Goal: Task Accomplishment & Management: Use online tool/utility

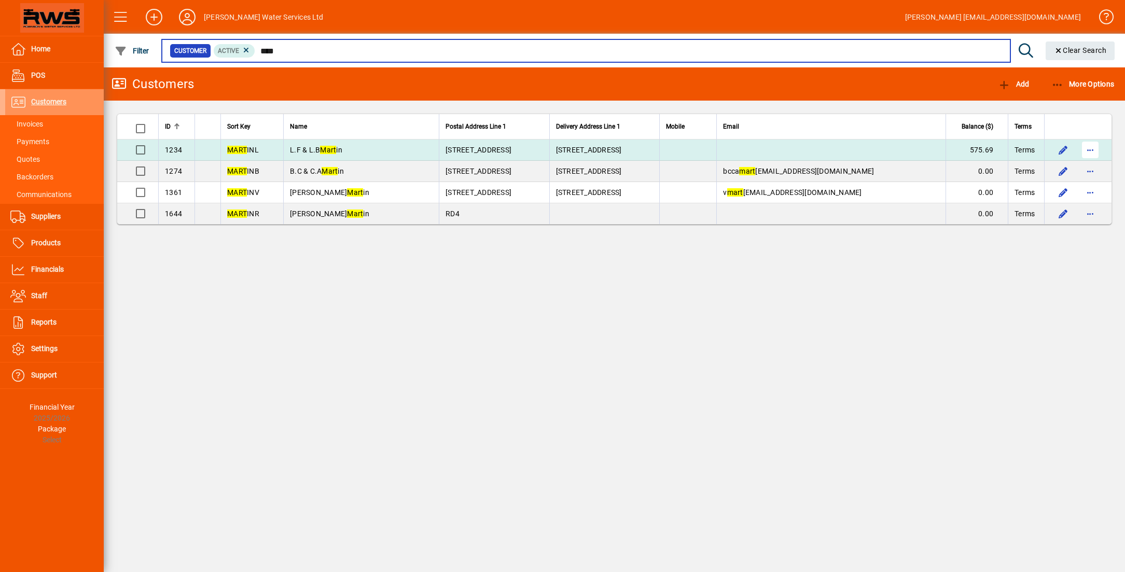
type input "****"
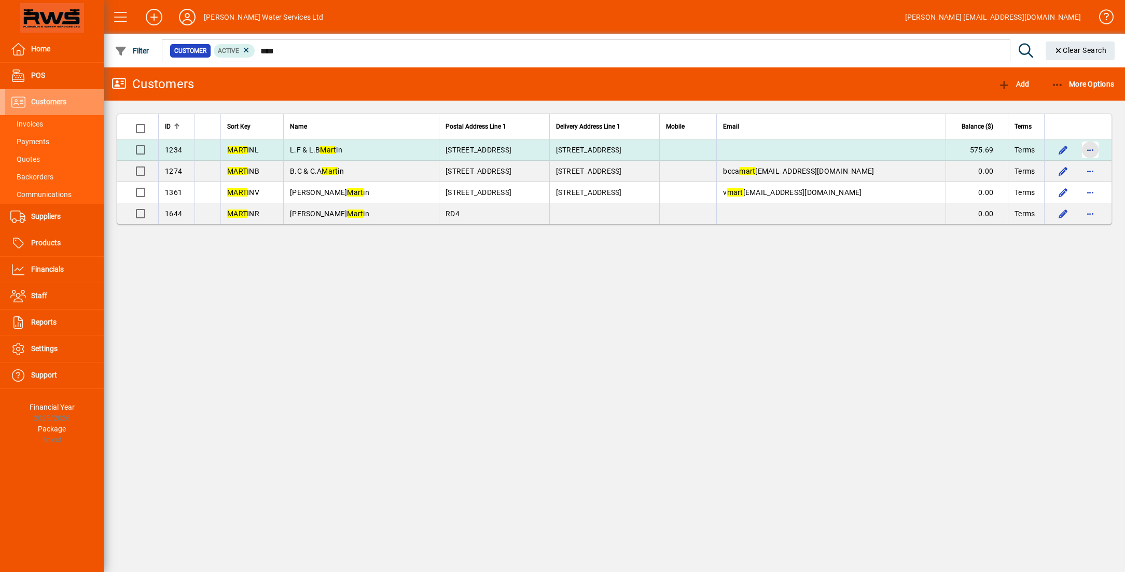
click at [1092, 152] on span "button" at bounding box center [1090, 149] width 25 height 25
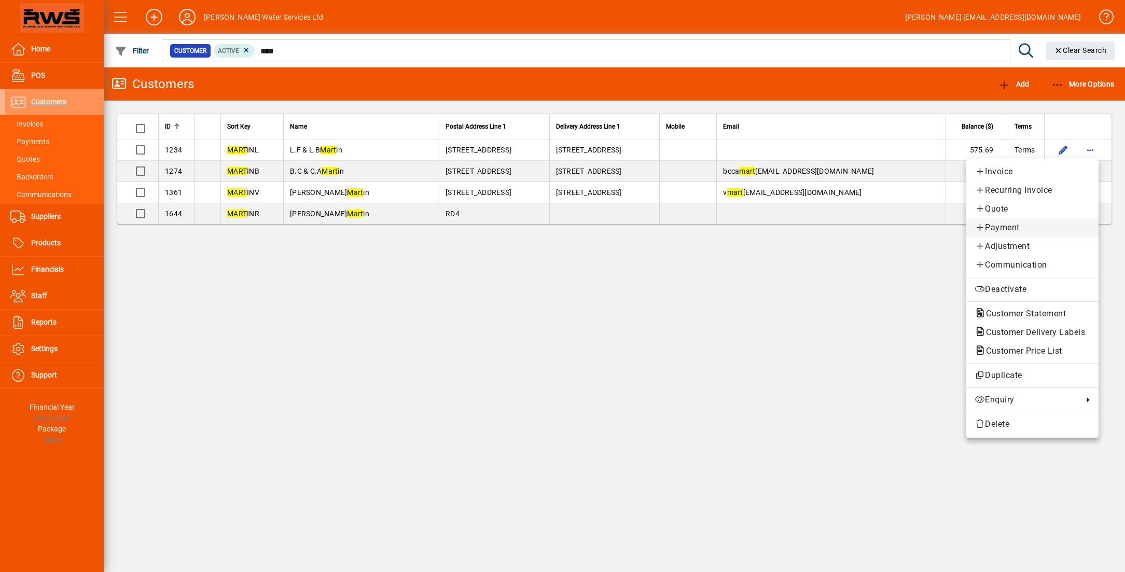
click at [997, 231] on span "Payment" at bounding box center [1032, 227] width 116 height 12
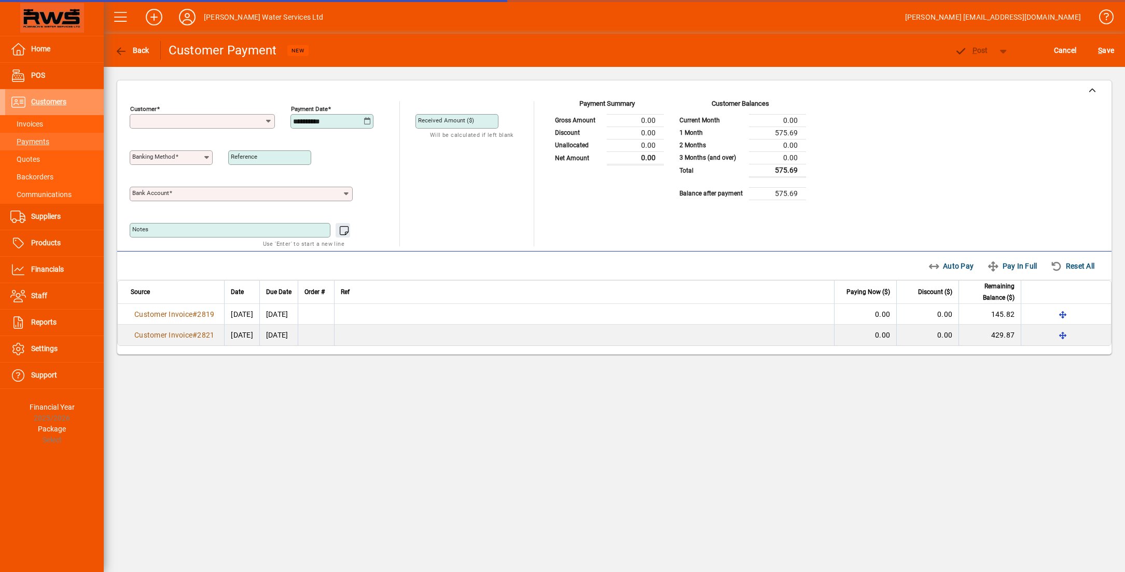
type input "**********"
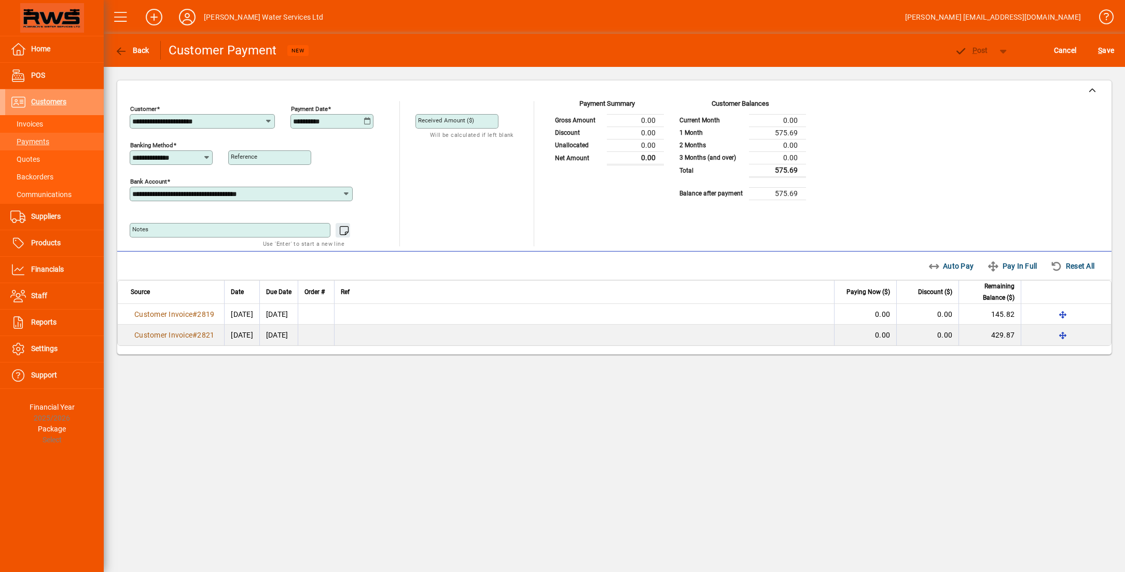
click at [461, 122] on mat-label "Received Amount ($)" at bounding box center [446, 120] width 56 height 7
click at [461, 122] on input "Received Amount ($)" at bounding box center [458, 121] width 80 height 8
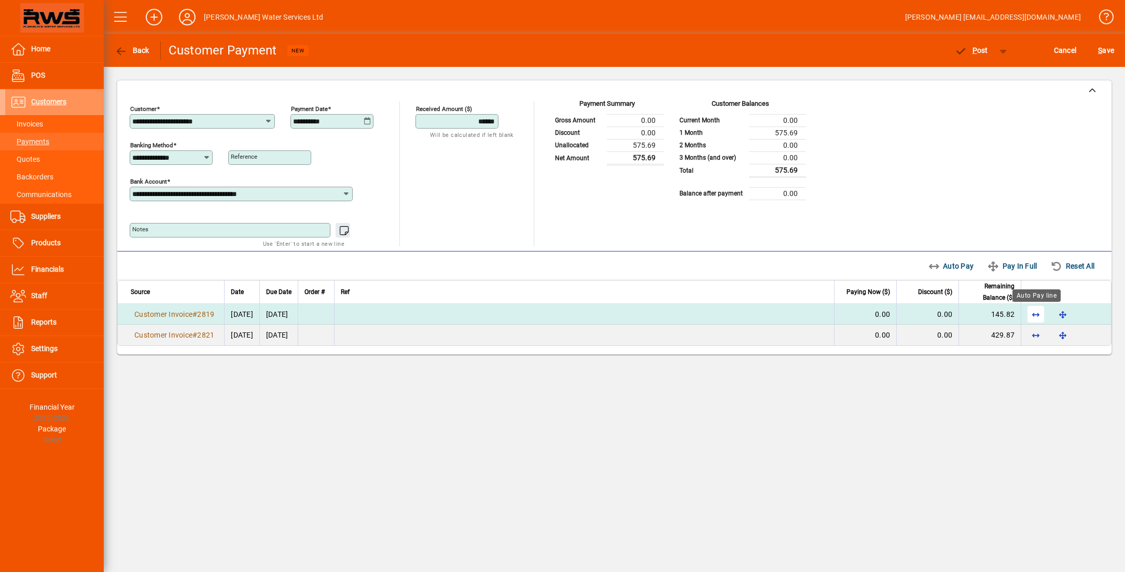
type input "******"
drag, startPoint x: 1029, startPoint y: 311, endPoint x: 1035, endPoint y: 321, distance: 11.8
click at [1030, 313] on span "button" at bounding box center [1035, 314] width 25 height 25
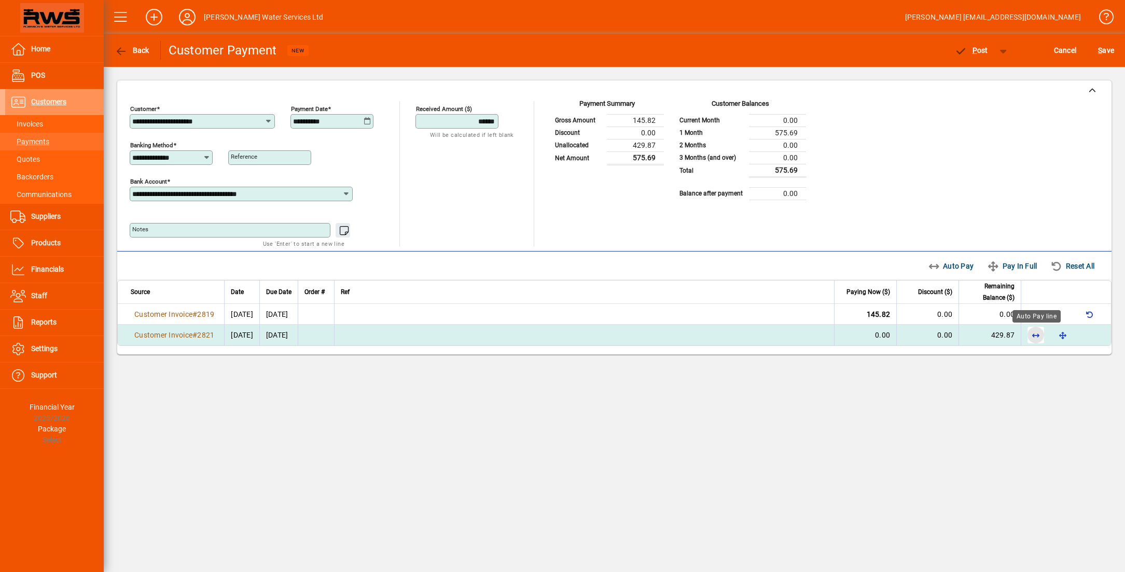
click at [1037, 331] on span "button" at bounding box center [1035, 335] width 25 height 25
click at [980, 51] on span "P ost" at bounding box center [971, 50] width 34 height 8
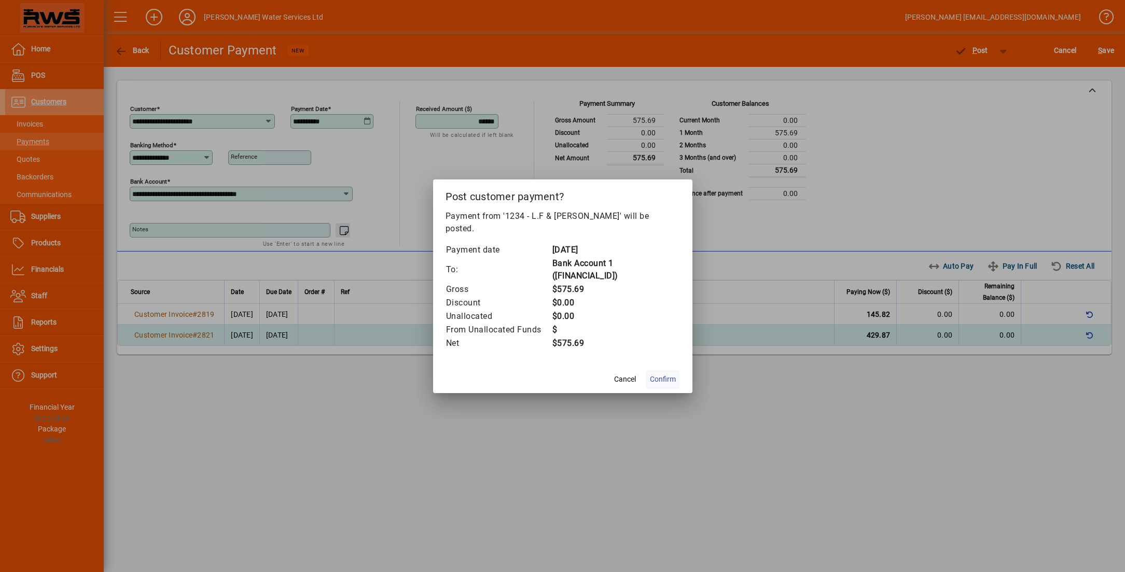
click at [668, 374] on span "Confirm" at bounding box center [663, 379] width 26 height 11
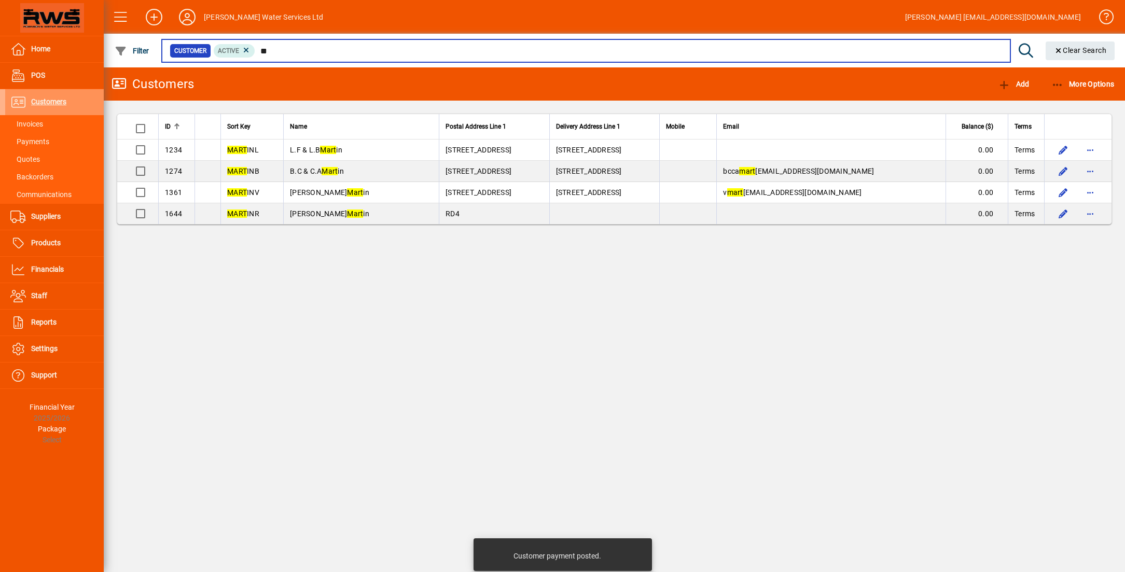
type input "*"
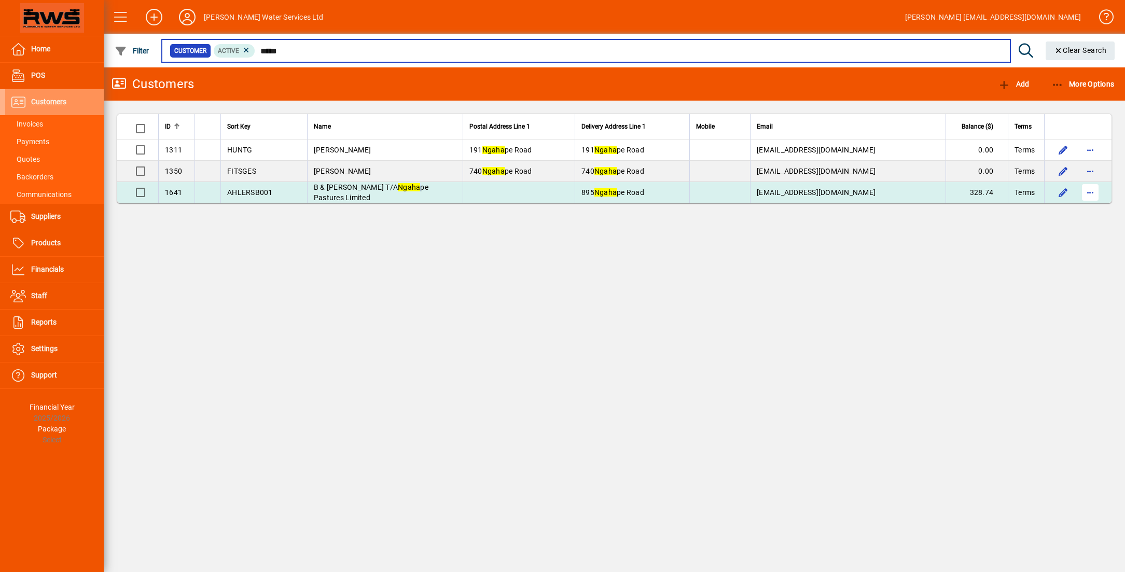
type input "*****"
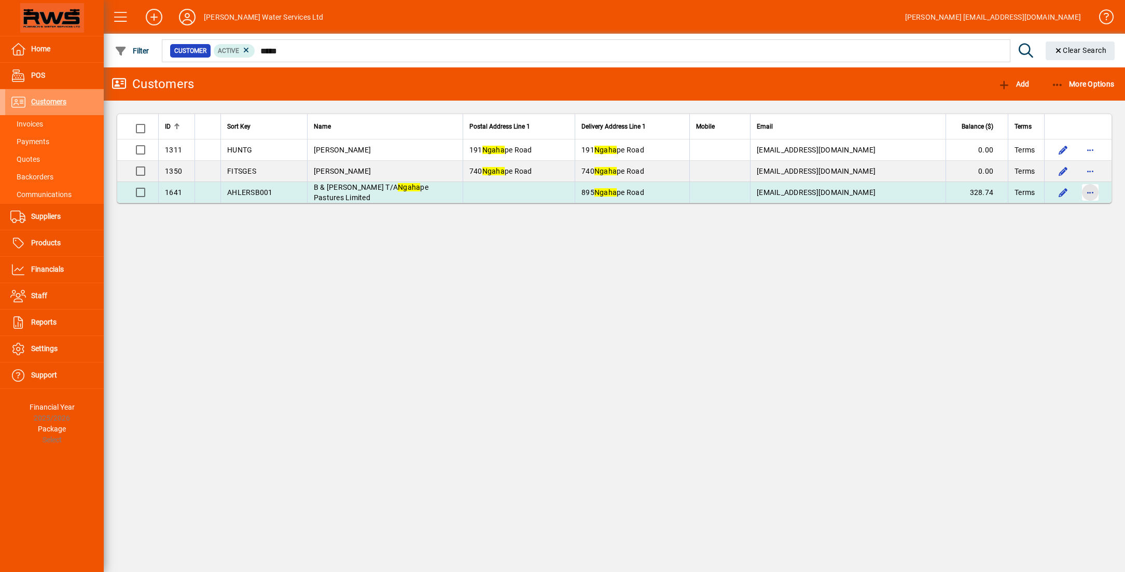
click at [1083, 192] on span "button" at bounding box center [1090, 192] width 25 height 25
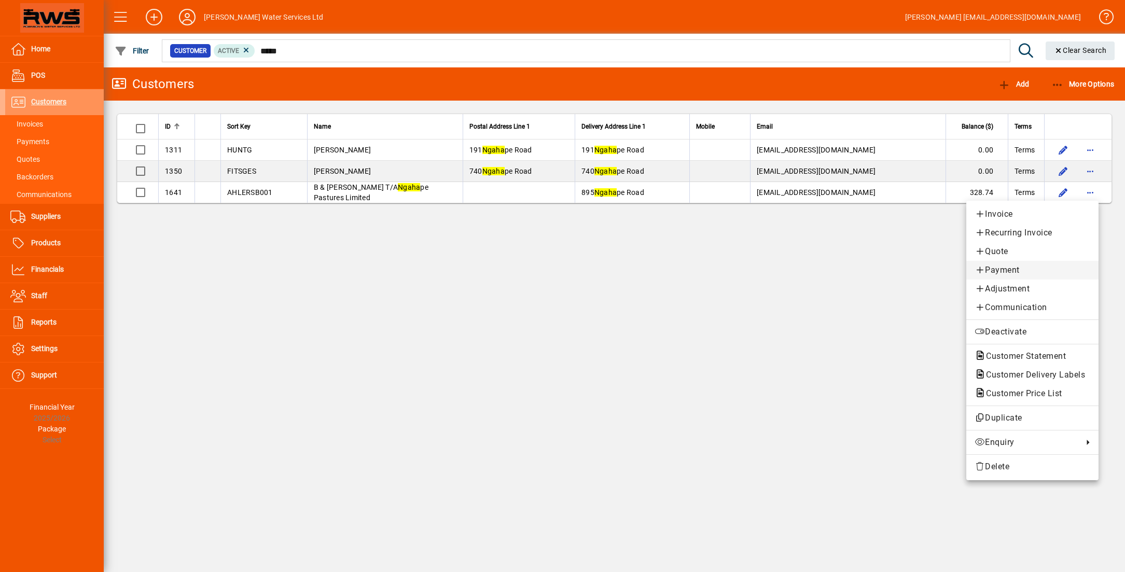
click at [1003, 269] on span "Payment" at bounding box center [1032, 270] width 116 height 12
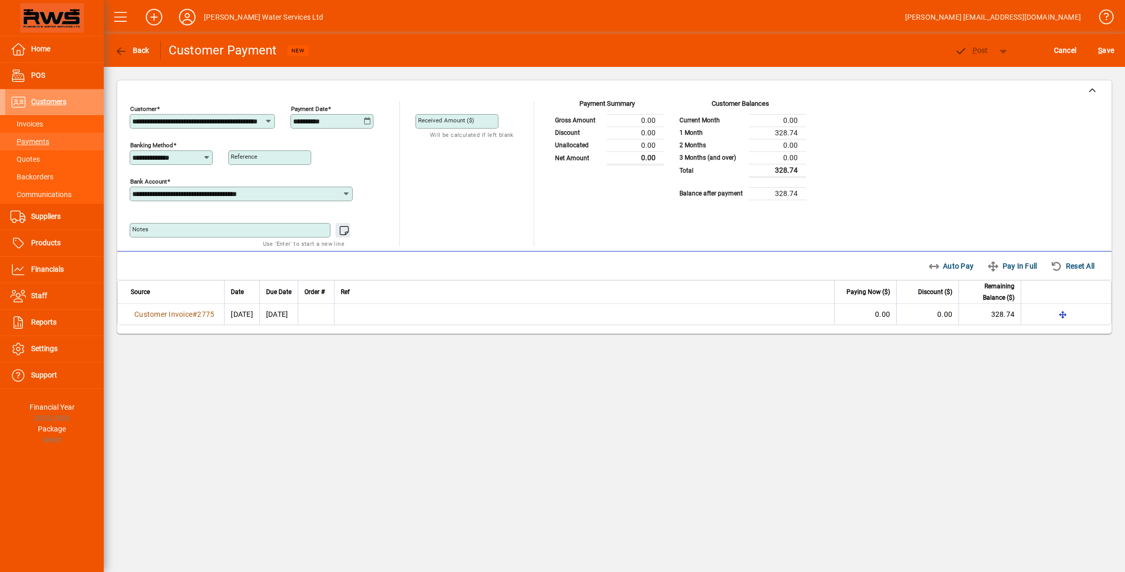
click at [455, 122] on mat-label "Received Amount ($)" at bounding box center [446, 120] width 56 height 7
click at [455, 122] on input "Received Amount ($)" at bounding box center [458, 121] width 80 height 8
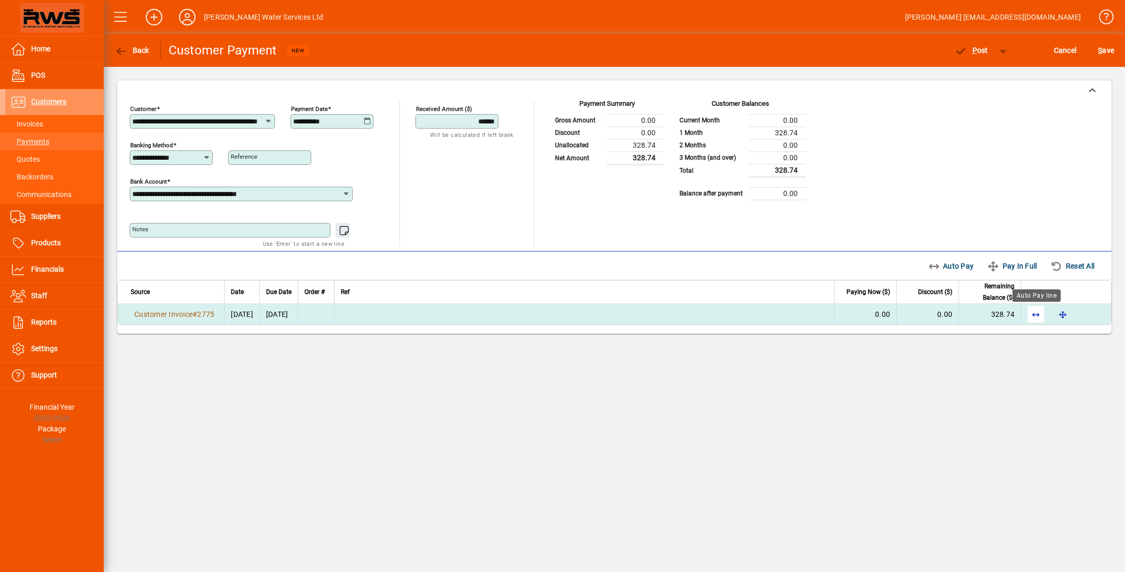
type input "******"
click at [1024, 317] on span "button" at bounding box center [1035, 314] width 25 height 25
click at [972, 49] on span "P" at bounding box center [974, 50] width 5 height 8
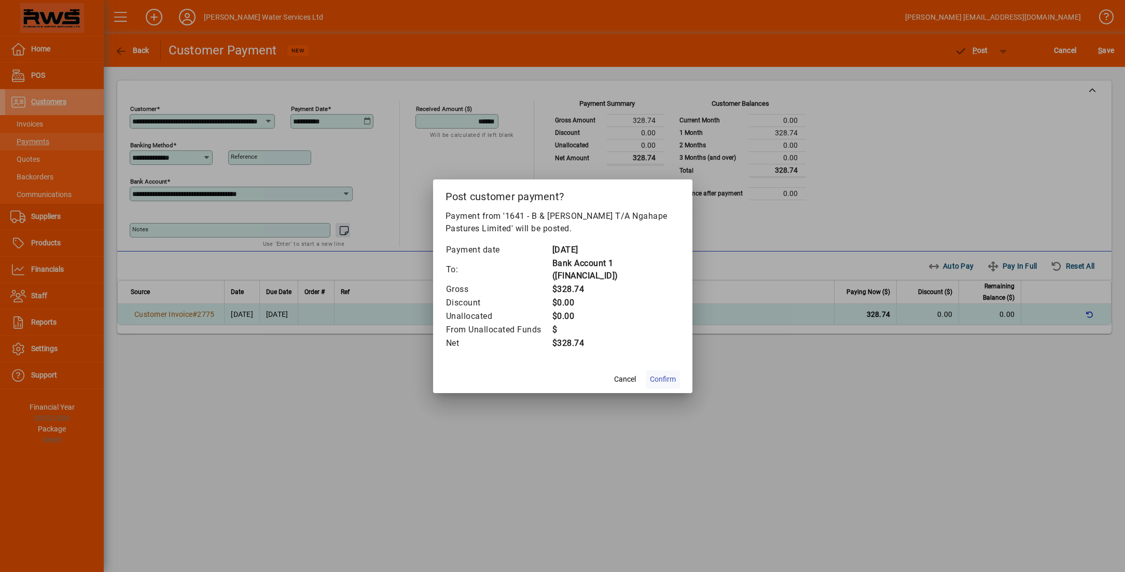
click at [664, 380] on span "Confirm" at bounding box center [663, 379] width 26 height 11
type input "*****"
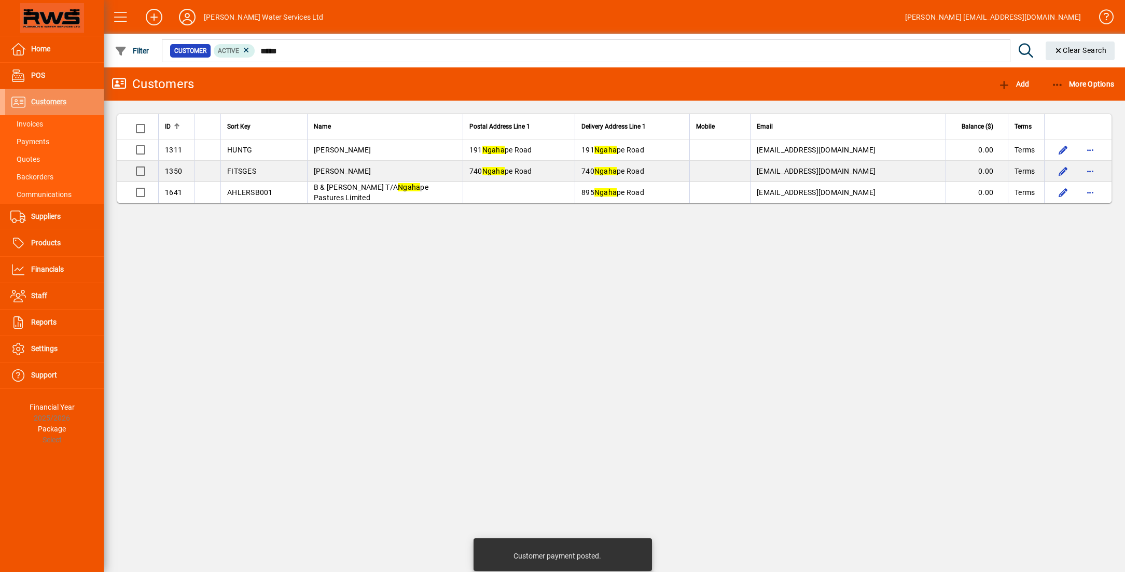
click at [60, 102] on span "Customers" at bounding box center [48, 101] width 35 height 8
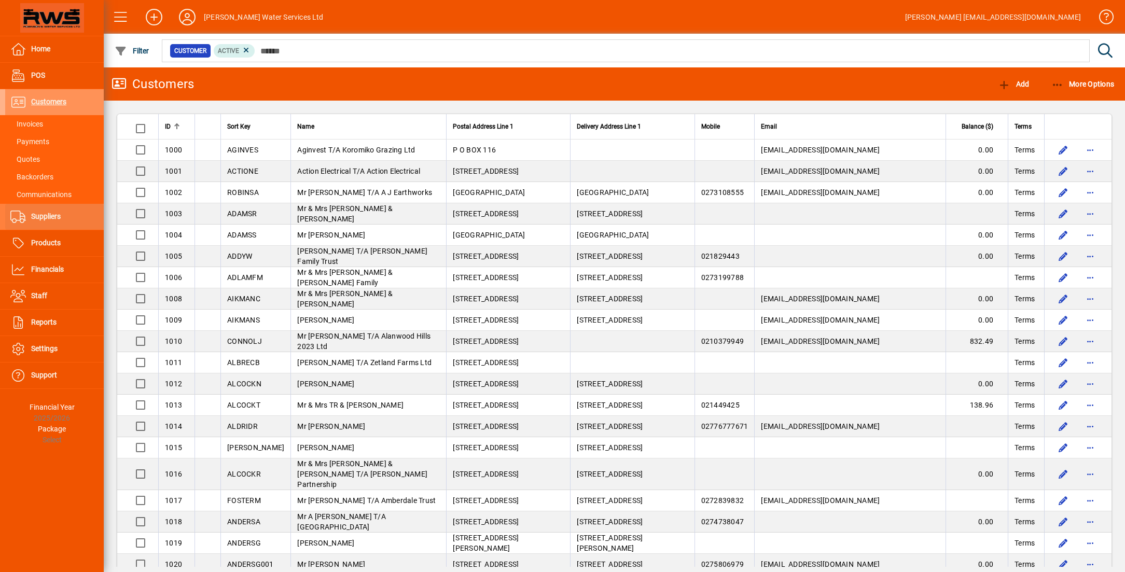
click at [54, 219] on span "Suppliers" at bounding box center [46, 216] width 30 height 8
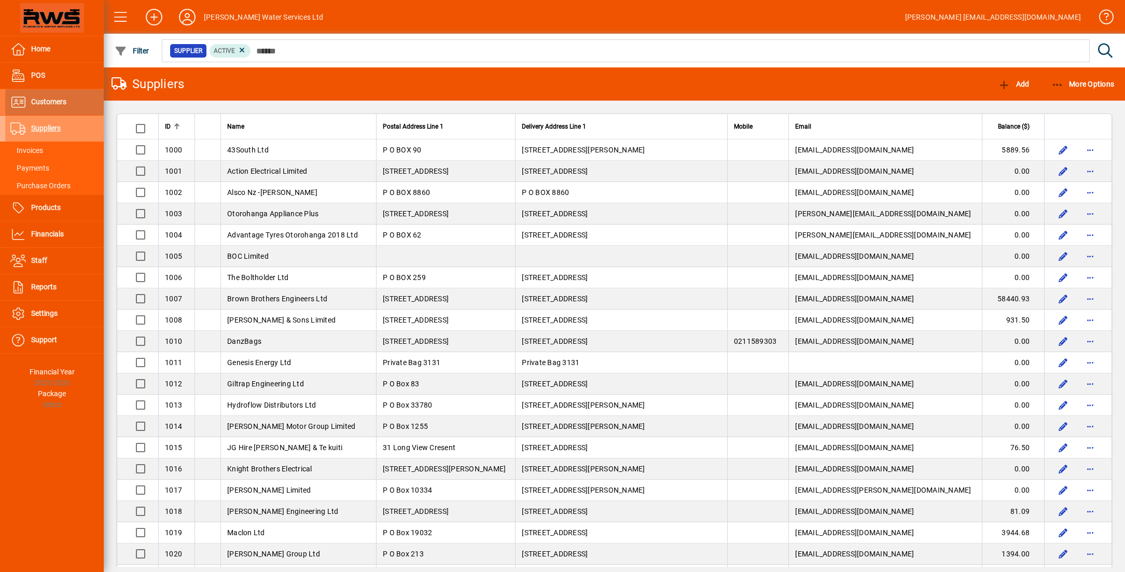
click at [55, 104] on span "Customers" at bounding box center [48, 101] width 35 height 8
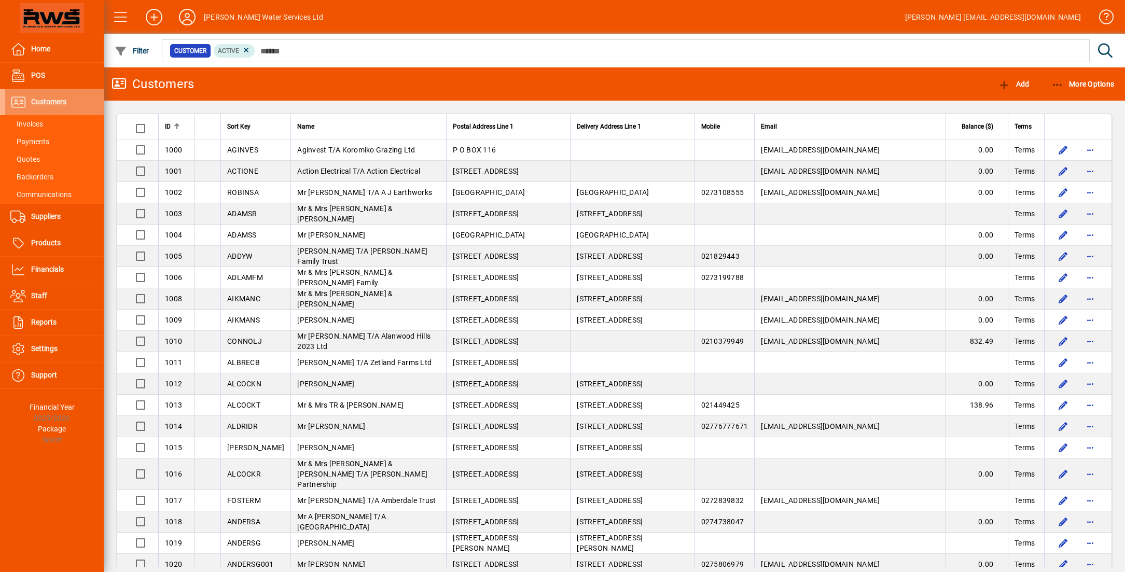
click at [51, 105] on span "Customers" at bounding box center [48, 101] width 35 height 8
click at [1094, 82] on span "More Options" at bounding box center [1082, 84] width 63 height 8
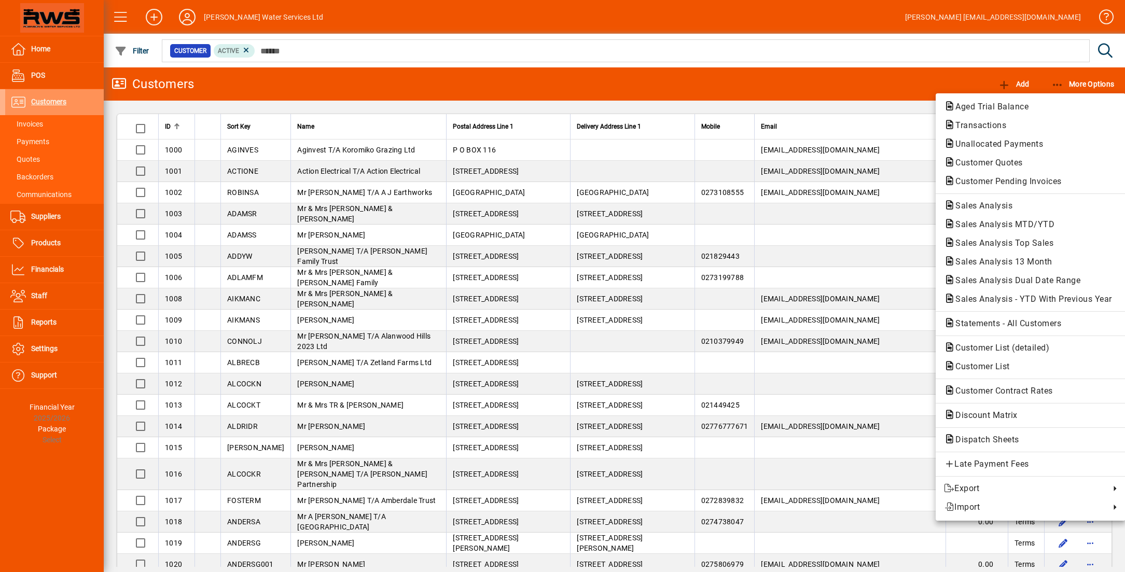
click at [1025, 104] on span "Aged Trial Balance" at bounding box center [989, 107] width 90 height 10
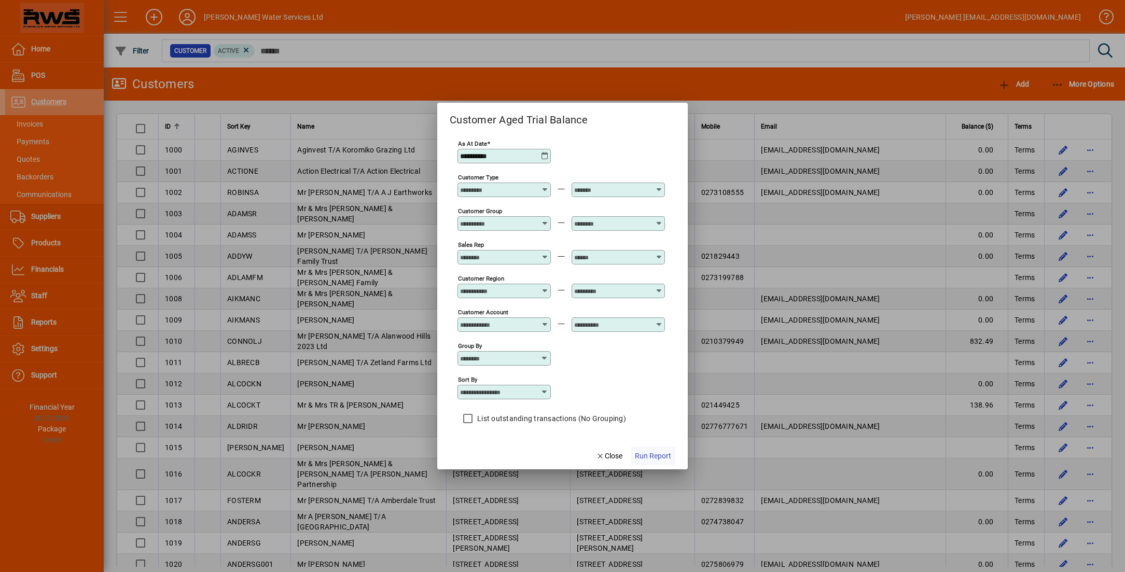
click at [665, 457] on span "Run Report" at bounding box center [653, 456] width 36 height 11
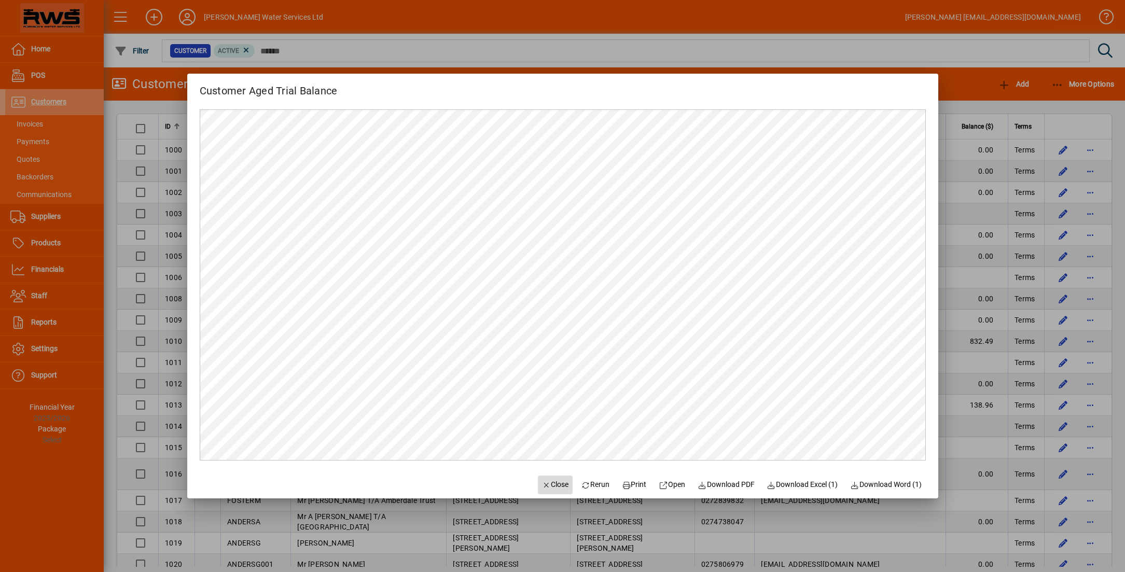
click at [549, 488] on span "Close" at bounding box center [555, 484] width 27 height 11
